Goal: Information Seeking & Learning: Learn about a topic

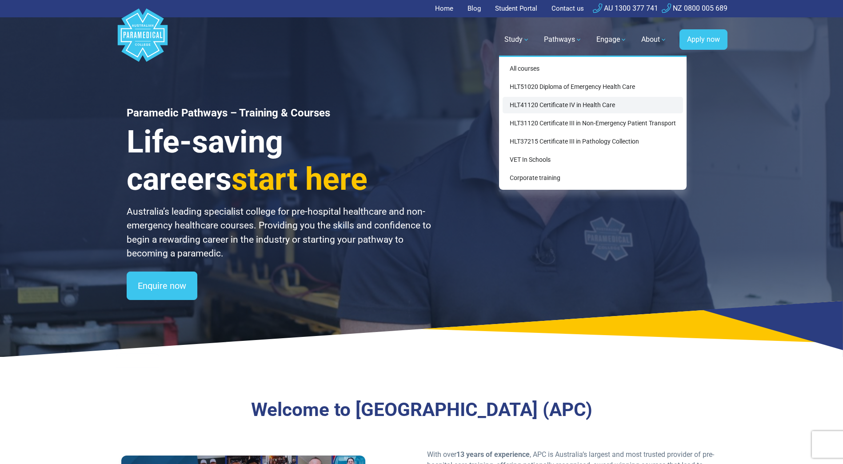
click at [538, 103] on link "HLT41120 Certificate IV in Health Care" at bounding box center [592, 105] width 180 height 16
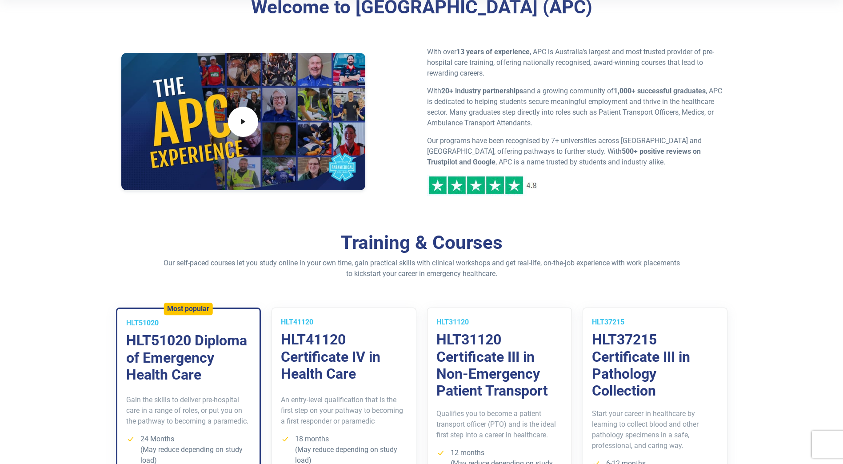
scroll to position [444, 0]
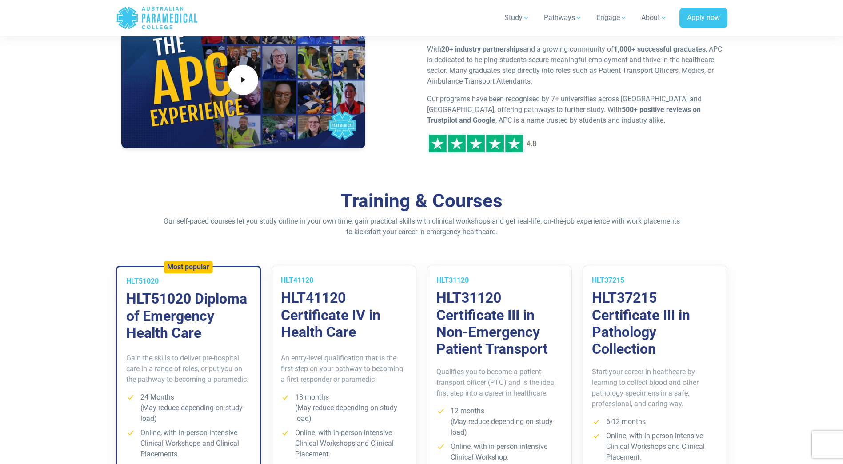
click at [207, 346] on div "Gain the skills to deliver pre-hospital care in a range of roles, or put you on…" at bounding box center [188, 426] width 142 height 171
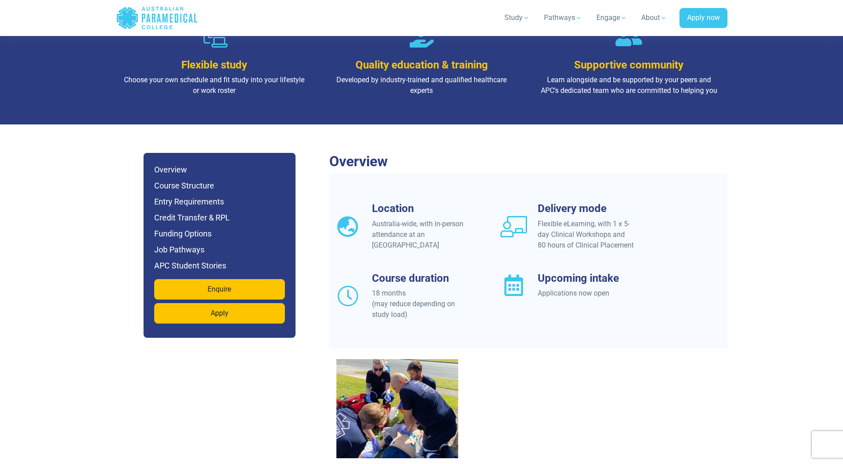
scroll to position [666, 0]
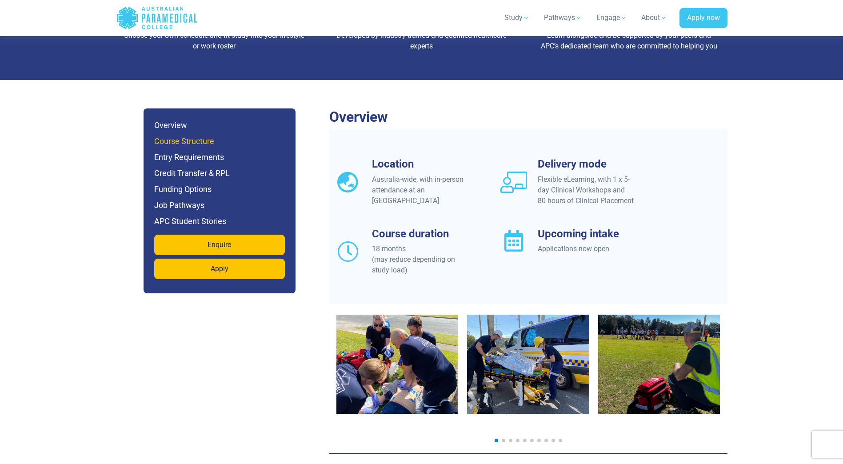
click at [212, 135] on h6 "Course Structure" at bounding box center [219, 141] width 131 height 12
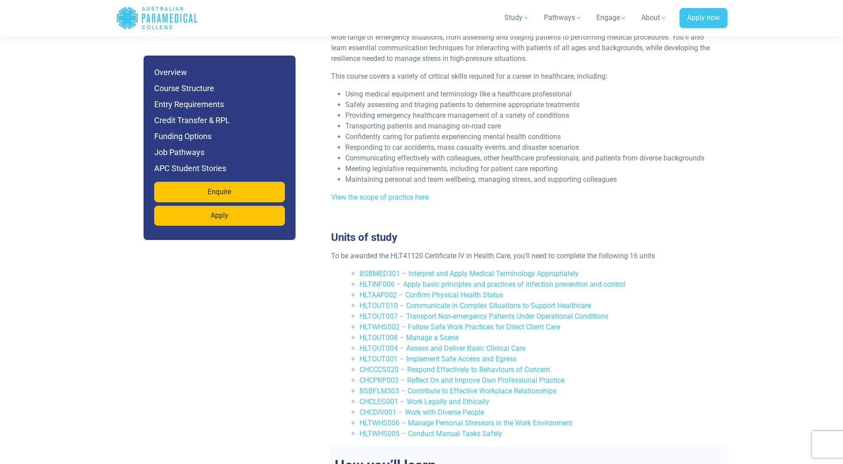
scroll to position [1109, 0]
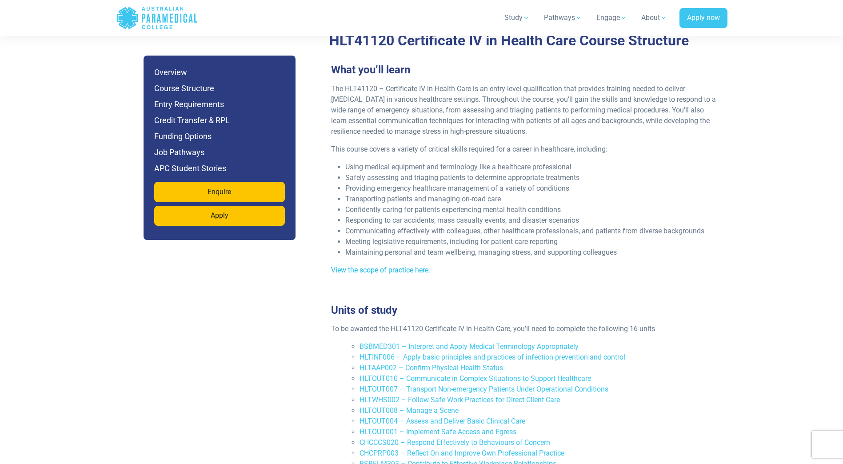
click at [387, 266] on link "View the scope of practice here." at bounding box center [380, 270] width 99 height 8
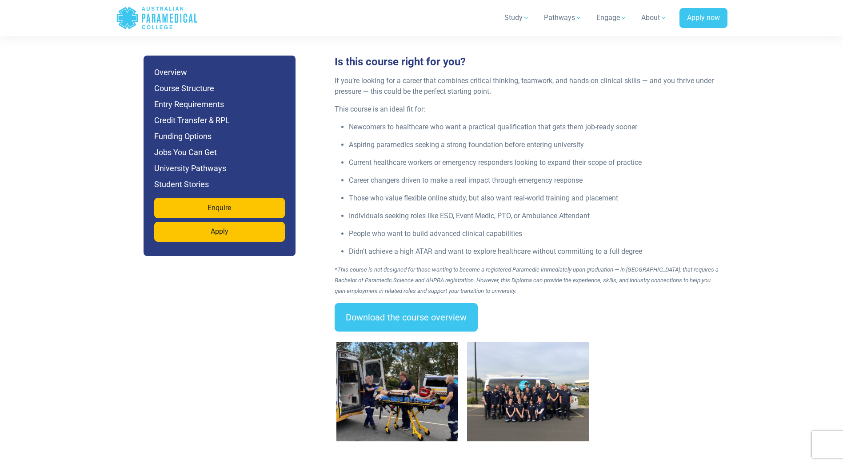
scroll to position [1200, 0]
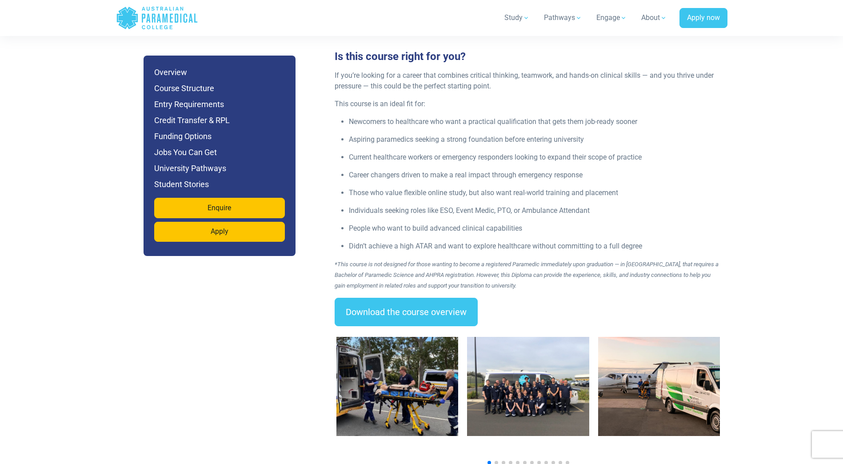
click at [422, 382] on img "1 / 14" at bounding box center [397, 386] width 122 height 99
click at [534, 385] on img "2 / 14" at bounding box center [528, 386] width 122 height 99
drag, startPoint x: 646, startPoint y: 436, endPoint x: 634, endPoint y: 437, distance: 12.5
click at [634, 437] on div at bounding box center [528, 397] width 398 height 142
click at [495, 461] on span "Go to slide 2" at bounding box center [496, 463] width 4 height 4
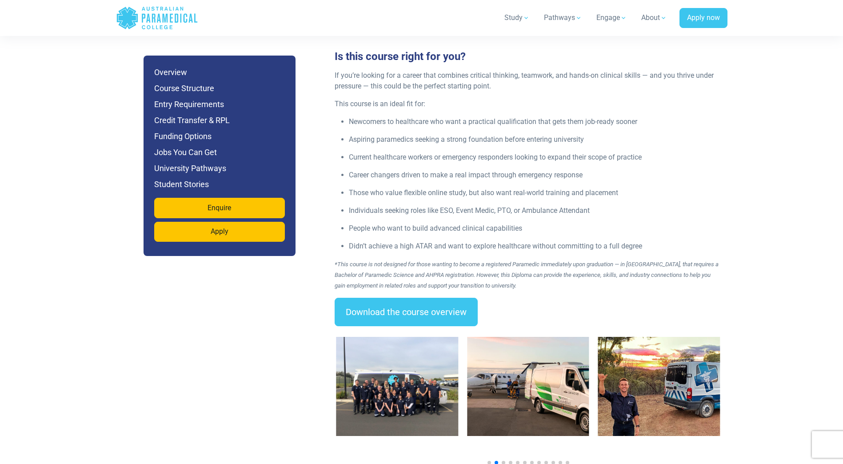
click at [673, 381] on img "4 / 14" at bounding box center [659, 386] width 122 height 99
click at [504, 461] on span "Go to slide 3" at bounding box center [504, 463] width 4 height 4
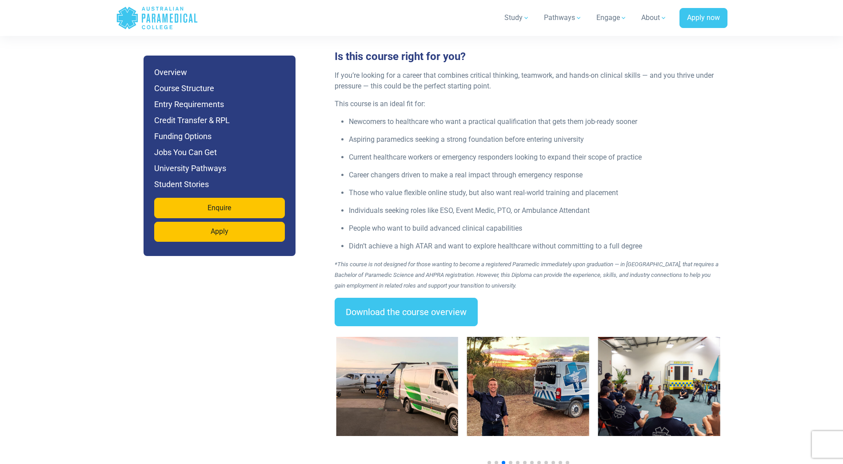
click at [504, 461] on span "Go to slide 3" at bounding box center [504, 463] width 4 height 4
click at [509, 461] on span "Go to slide 4" at bounding box center [511, 463] width 4 height 4
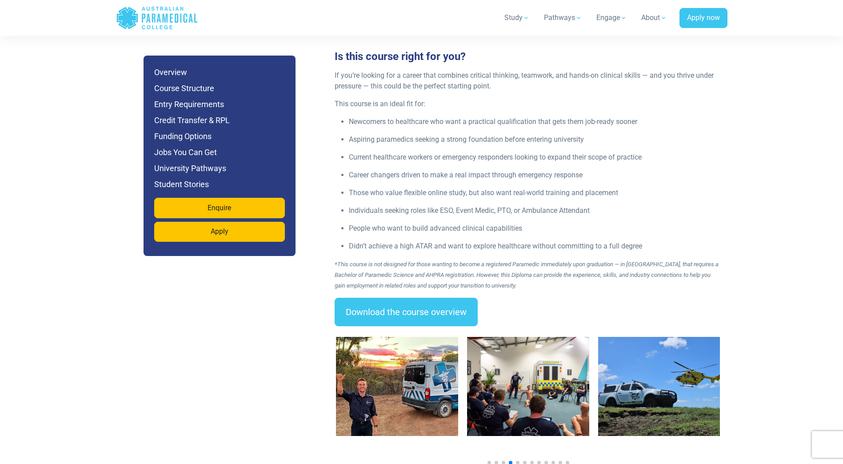
click at [514, 461] on div at bounding box center [528, 463] width 384 height 4
click at [516, 461] on div at bounding box center [528, 463] width 384 height 4
click at [620, 401] on img "6 / 14" at bounding box center [659, 386] width 122 height 99
click at [518, 461] on span "Go to slide 5" at bounding box center [518, 463] width 4 height 4
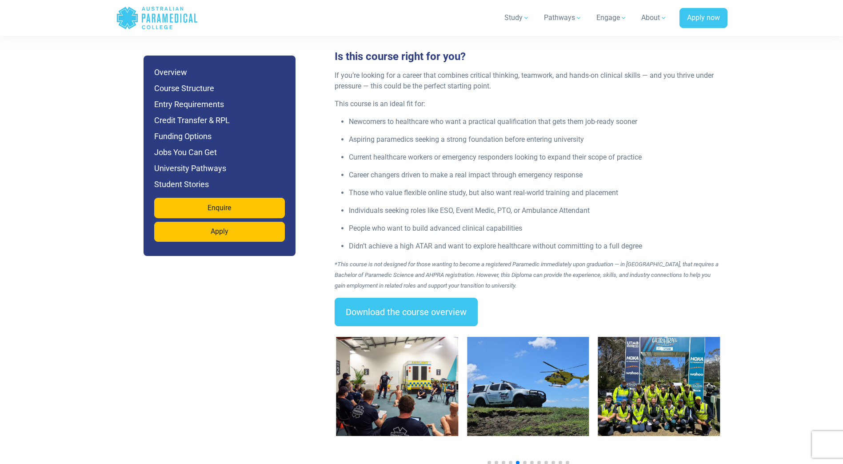
click at [524, 443] on div at bounding box center [528, 397] width 398 height 142
click at [524, 461] on span "Go to slide 6" at bounding box center [525, 463] width 4 height 4
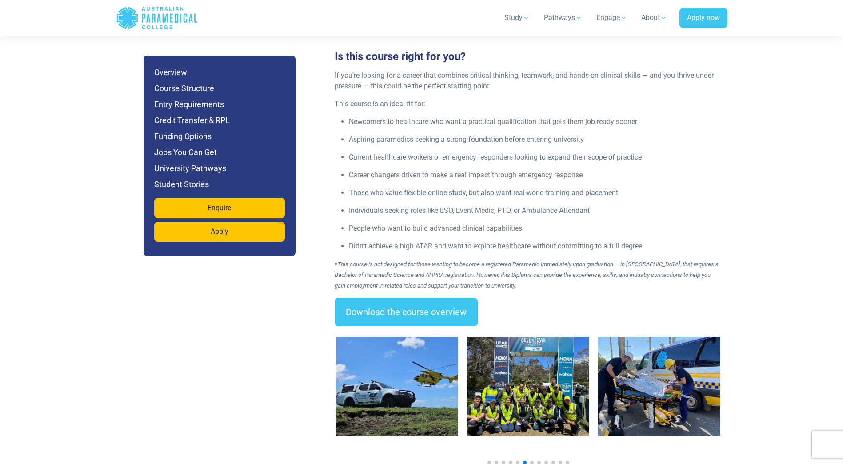
click at [532, 461] on span "Go to slide 7" at bounding box center [532, 463] width 4 height 4
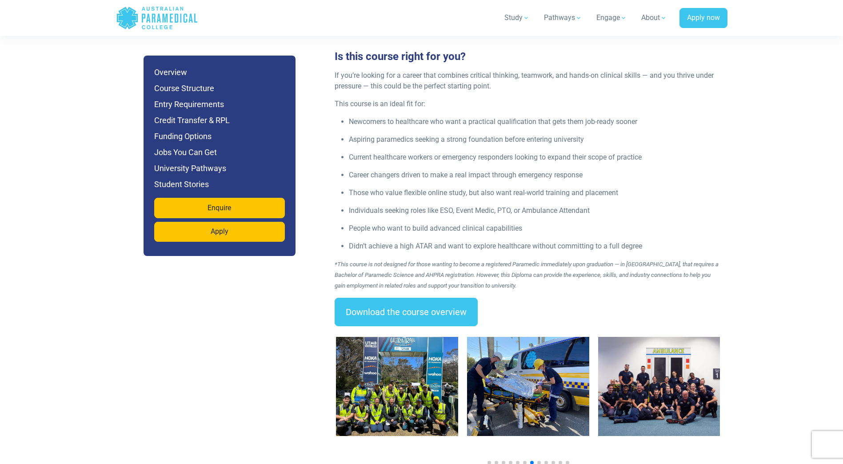
drag, startPoint x: 540, startPoint y: 441, endPoint x: 654, endPoint y: 426, distance: 115.2
click at [653, 428] on div at bounding box center [528, 393] width 398 height 113
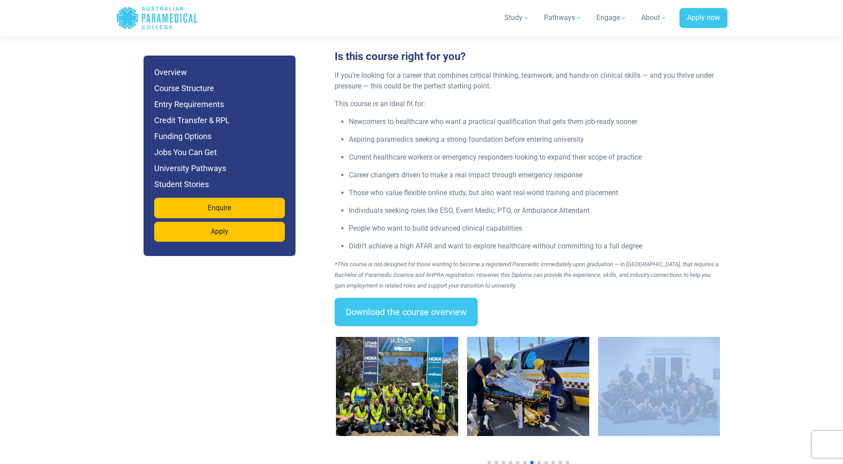
click at [670, 379] on img "9 / 14" at bounding box center [659, 386] width 122 height 99
click at [540, 461] on span "Go to slide 8" at bounding box center [539, 463] width 4 height 4
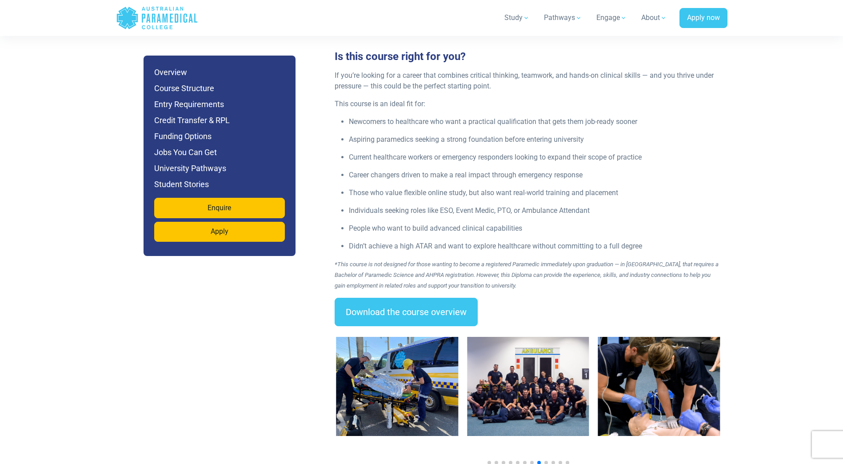
click at [546, 461] on span "Go to slide 9" at bounding box center [546, 463] width 4 height 4
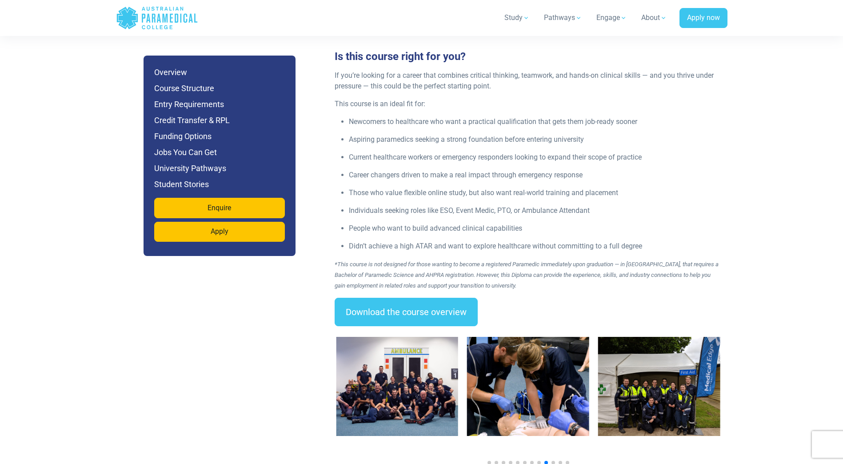
click at [553, 461] on span "Go to slide 10" at bounding box center [553, 463] width 4 height 4
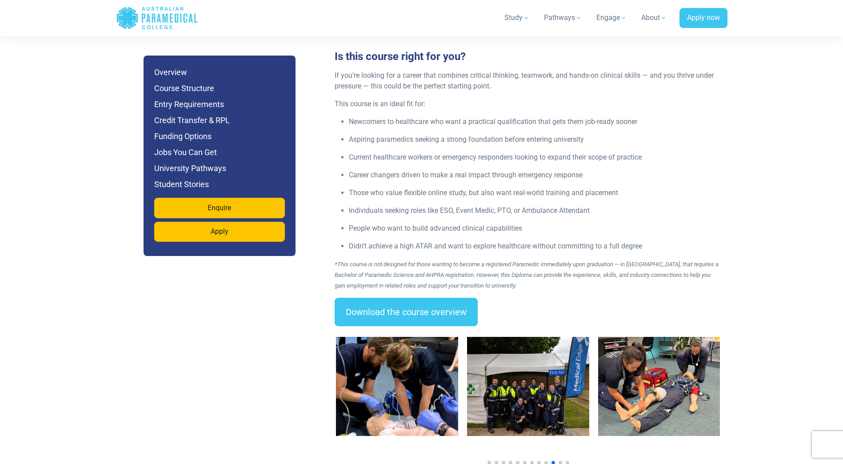
click at [560, 461] on span "Go to slide 11" at bounding box center [560, 463] width 4 height 4
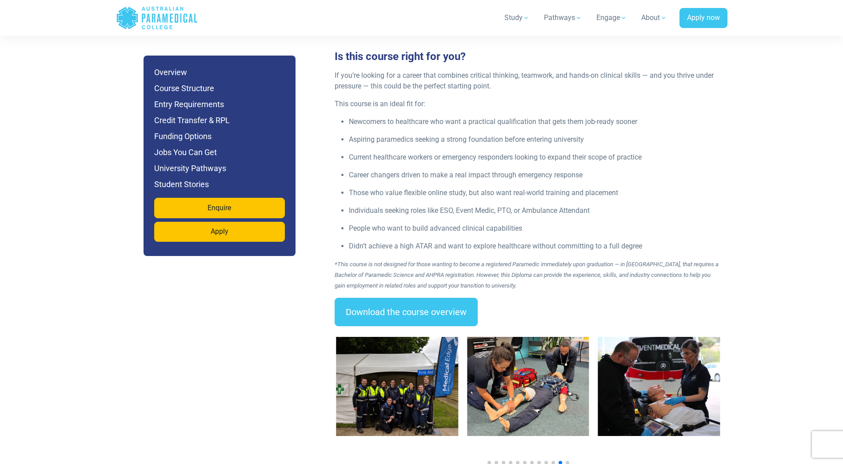
click at [673, 390] on img "13 / 14" at bounding box center [659, 386] width 122 height 99
click at [566, 461] on span "Go to slide 12" at bounding box center [568, 463] width 4 height 4
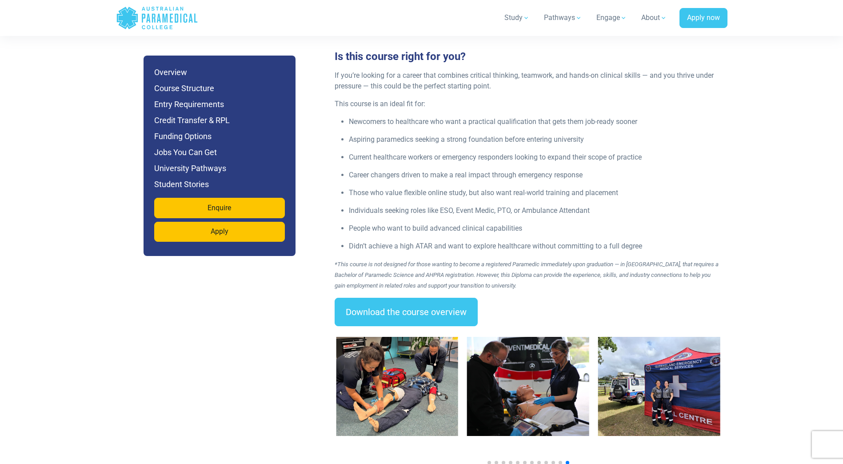
click at [698, 381] on img "14 / 14" at bounding box center [659, 386] width 122 height 99
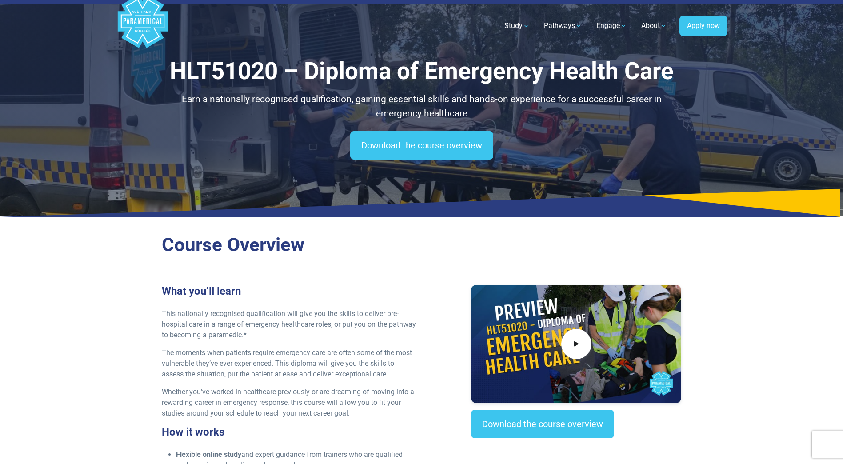
scroll to position [0, 0]
